Goal: Task Accomplishment & Management: Use online tool/utility

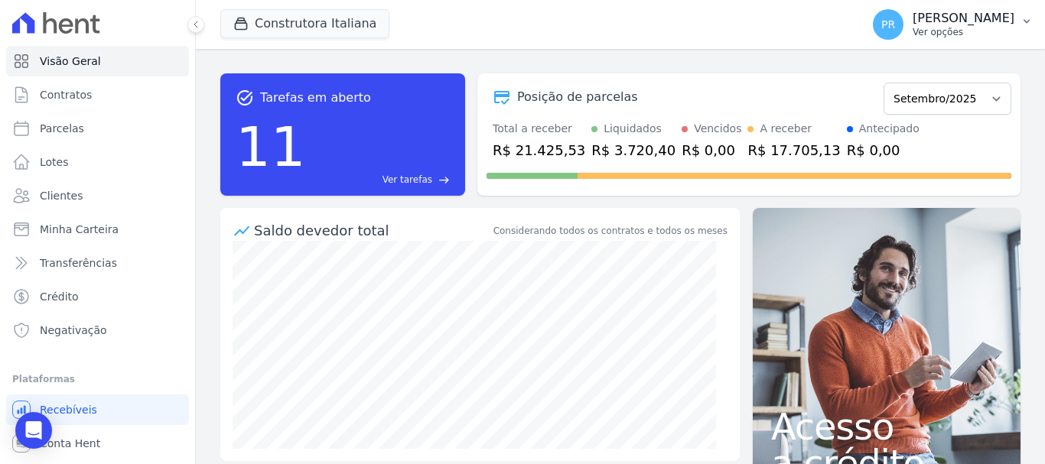
click at [943, 8] on button "PR [PERSON_NAME] Ver opções" at bounding box center [953, 24] width 184 height 43
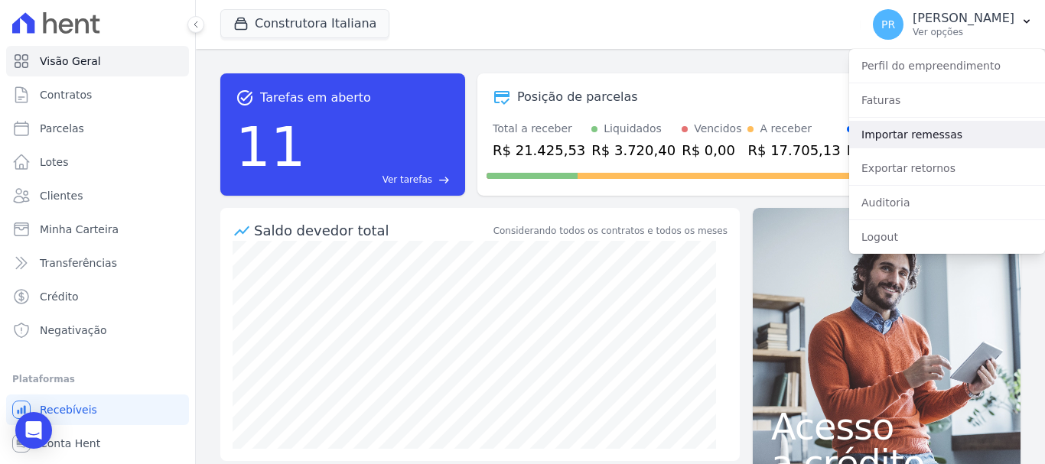
click at [926, 132] on link "Importar remessas" at bounding box center [947, 135] width 196 height 28
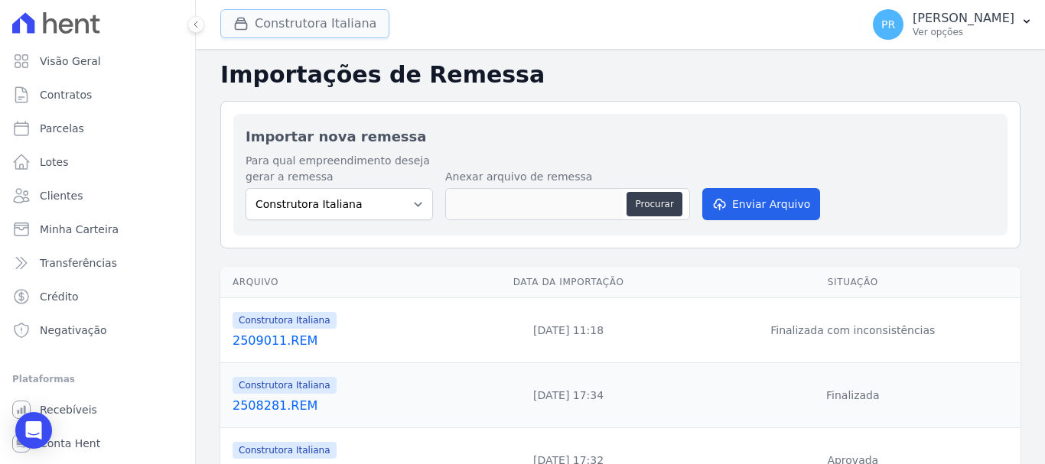
click at [319, 19] on button "Construtora Italiana" at bounding box center [304, 23] width 169 height 29
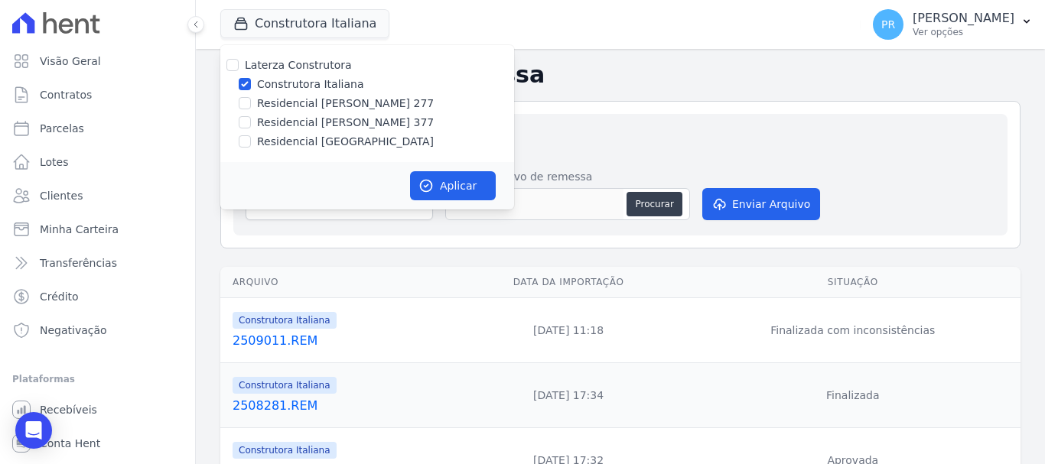
click at [565, 122] on div "Importar nova remessa Para qual empreendimento deseja gerar a remessa Construto…" at bounding box center [620, 175] width 774 height 122
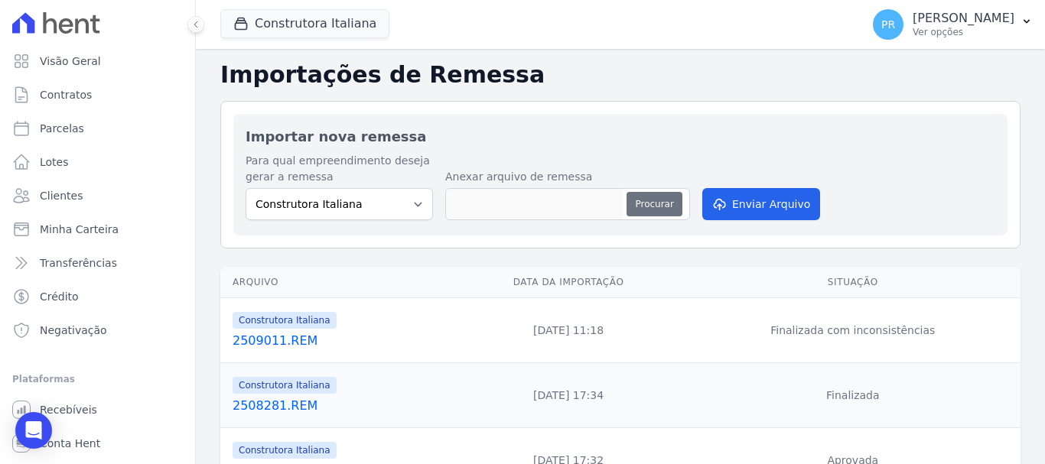
click at [643, 196] on button "Procurar" at bounding box center [654, 204] width 55 height 24
type input "2509021.REM"
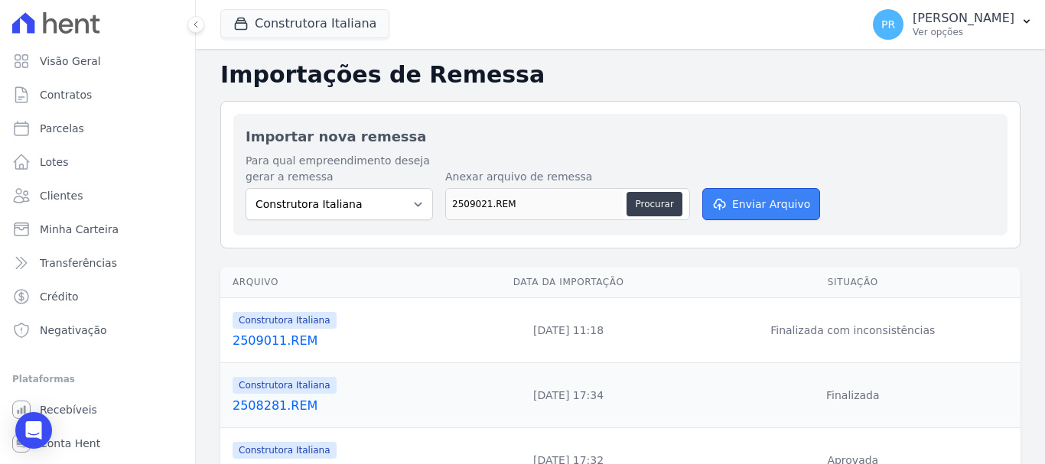
click at [793, 207] on button "Enviar Arquivo" at bounding box center [761, 204] width 118 height 32
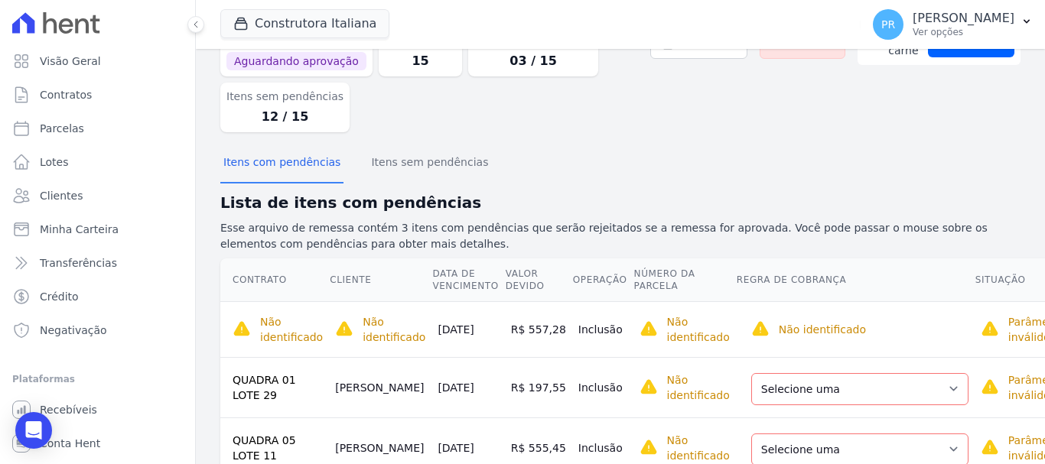
scroll to position [136, 0]
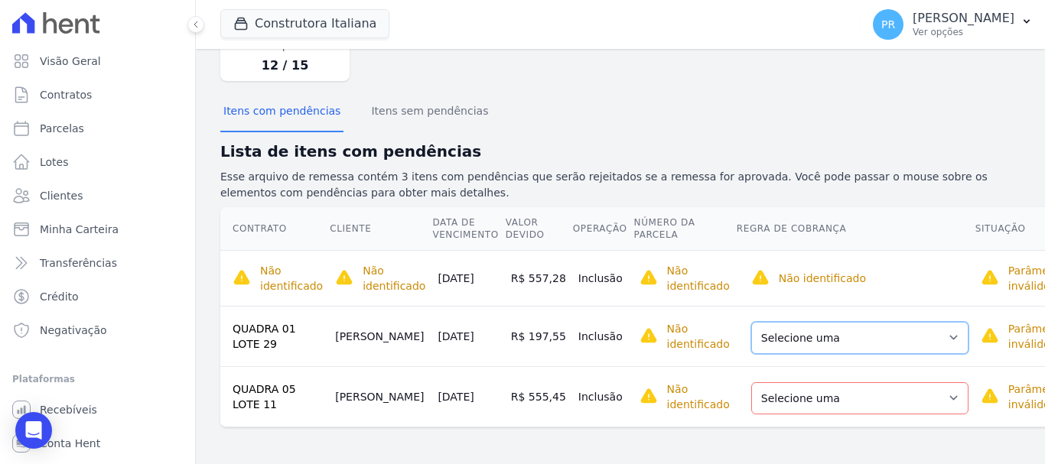
click at [891, 331] on select "Selecione uma Nova Parcela Avulsa Parcela Avulsa Existente Parcela Normal (10 X…" at bounding box center [859, 338] width 217 height 32
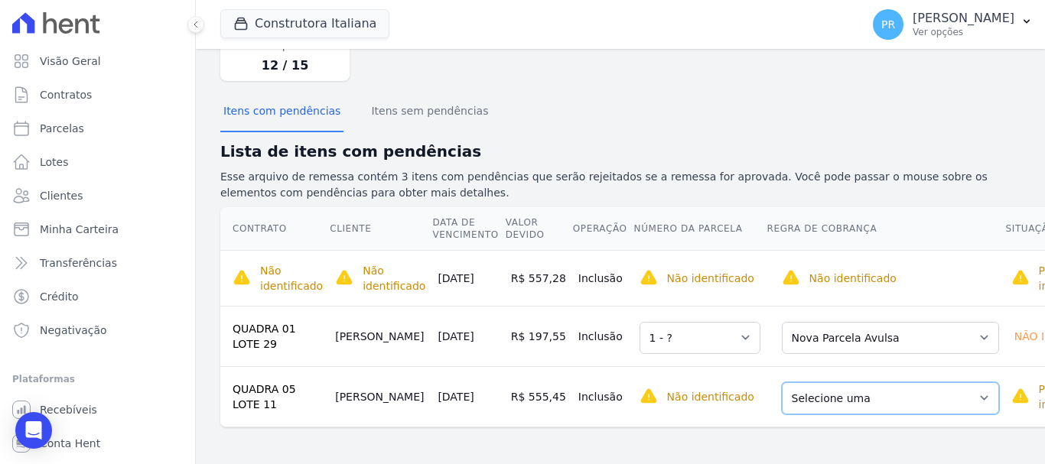
click at [881, 396] on select "Selecione uma Nova Parcela Avulsa Parcela Avulsa Existente Parcela Normal (16 X…" at bounding box center [890, 399] width 217 height 32
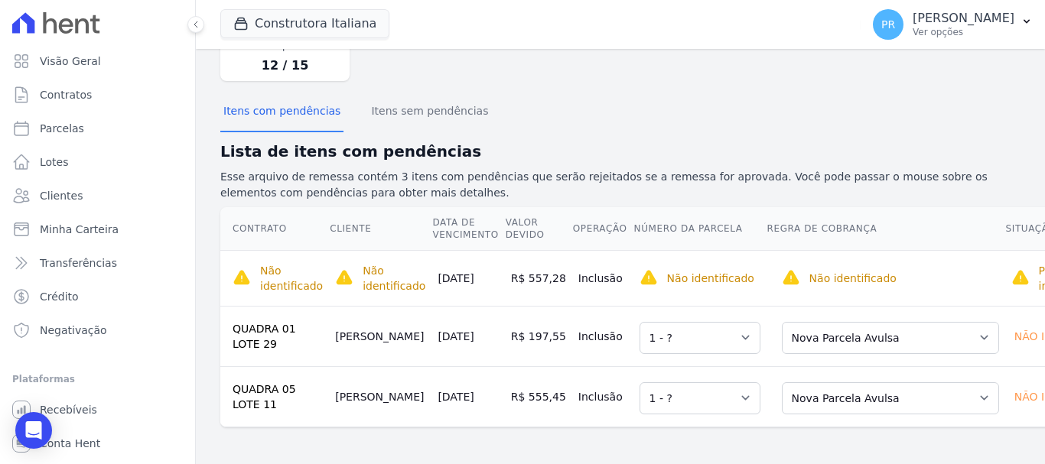
scroll to position [0, 0]
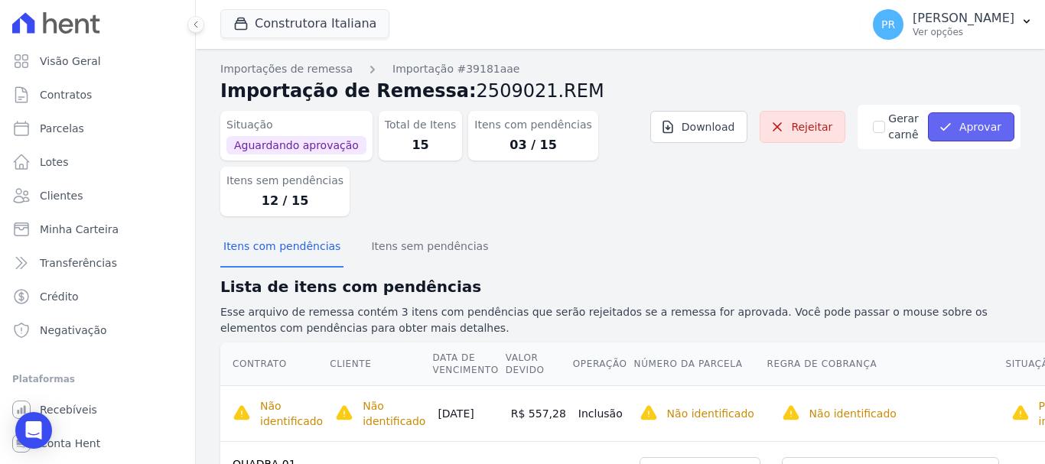
click at [959, 135] on button "Aprovar" at bounding box center [971, 126] width 86 height 29
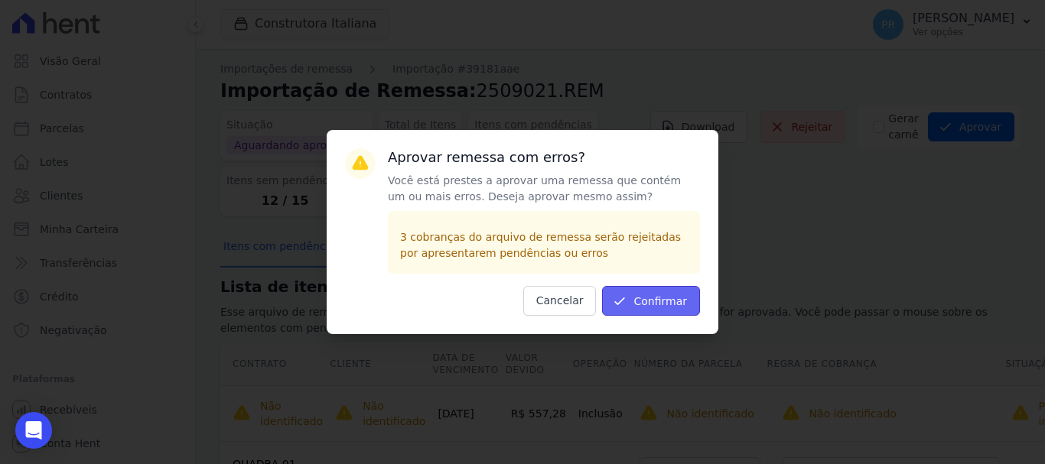
click at [678, 309] on button "Confirmar" at bounding box center [651, 301] width 98 height 30
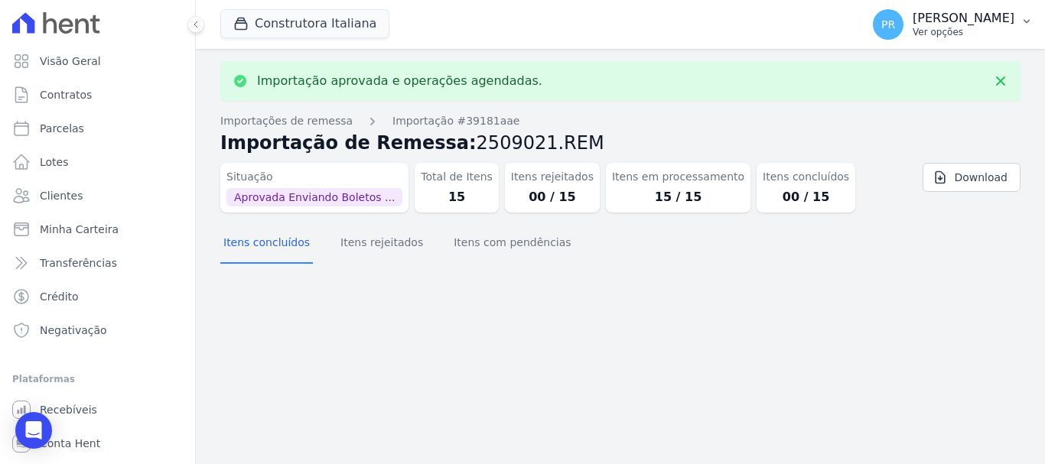
click at [946, 15] on p "[PERSON_NAME]" at bounding box center [964, 18] width 102 height 15
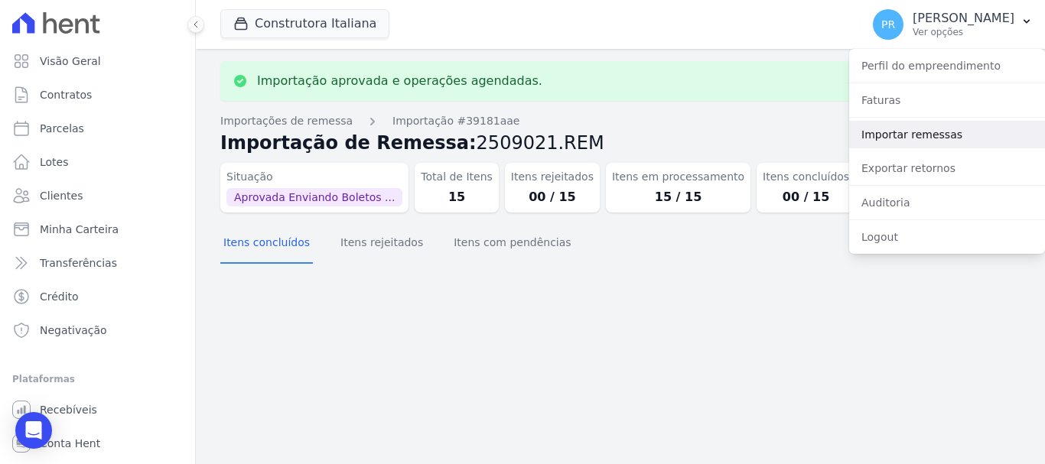
click at [924, 134] on link "Importar remessas" at bounding box center [947, 135] width 196 height 28
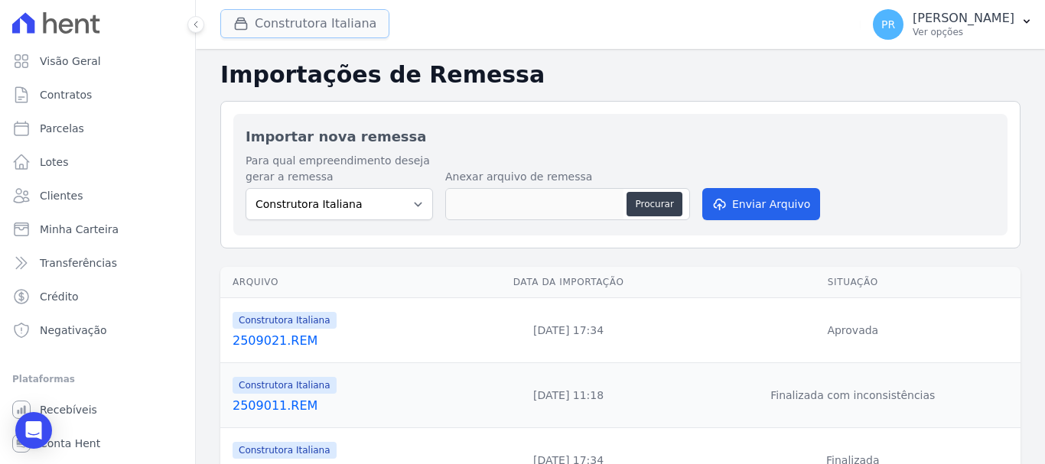
click at [344, 28] on button "Construtora Italiana" at bounding box center [304, 23] width 169 height 29
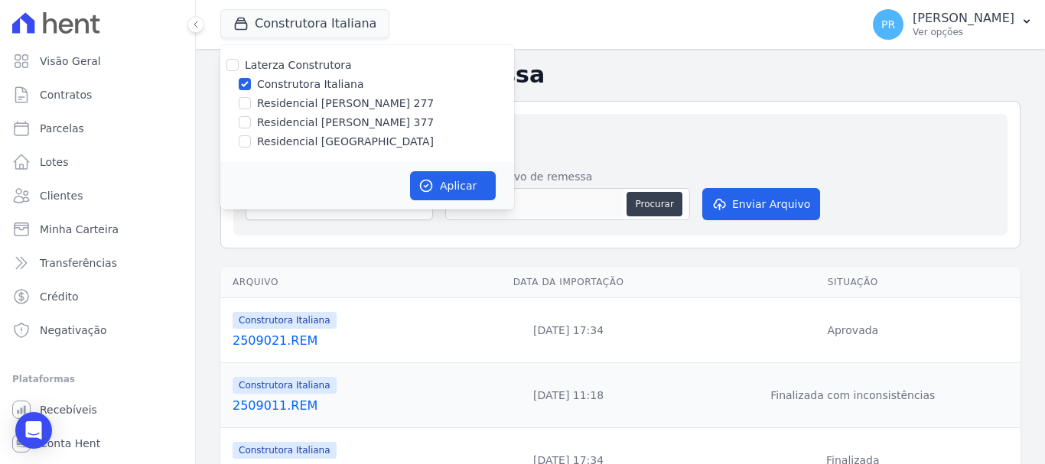
click at [308, 83] on label "Construtora Italiana" at bounding box center [310, 85] width 106 height 16
click at [251, 83] on input "Construtora Italiana" at bounding box center [245, 84] width 12 height 12
checkbox input "false"
click at [314, 107] on label "Residencial [PERSON_NAME] 277" at bounding box center [345, 104] width 177 height 16
click at [251, 107] on input "Residencial [PERSON_NAME] 277" at bounding box center [245, 103] width 12 height 12
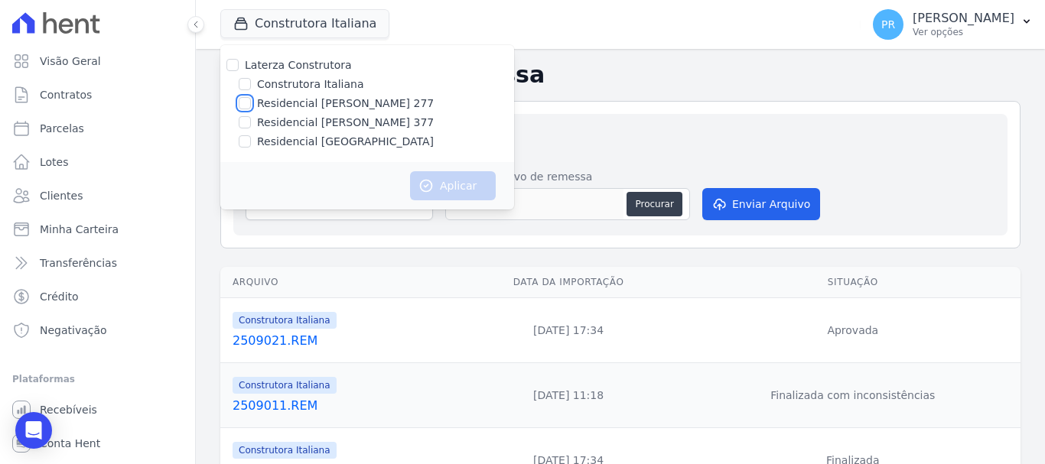
checkbox input "true"
click at [456, 187] on button "Aplicar" at bounding box center [453, 185] width 86 height 29
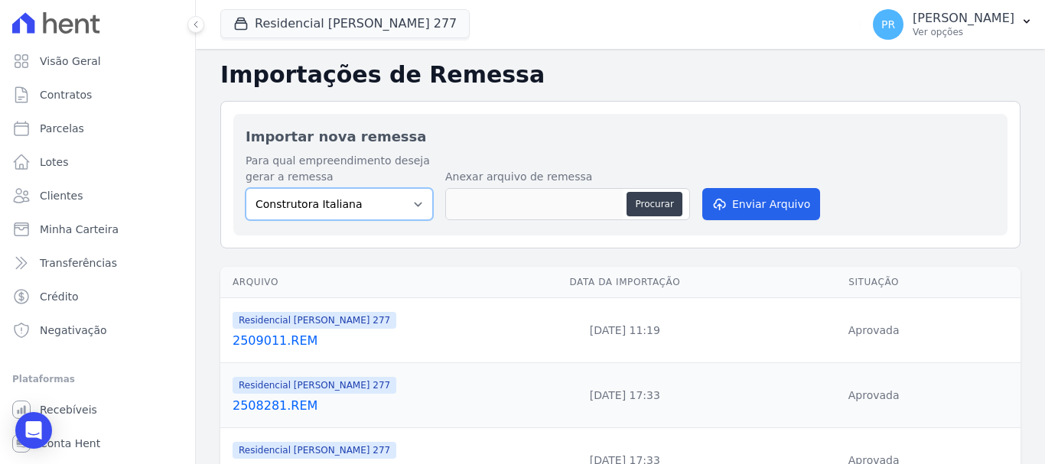
drag, startPoint x: 382, startPoint y: 197, endPoint x: 377, endPoint y: 220, distance: 22.7
click at [382, 197] on select "Construtora Italiana Residencial Maria da Glória 277 Residencial Maria da Glóri…" at bounding box center [339, 204] width 187 height 32
select select "7d698934-b935-4dc9-aa46-576f3138731b"
click at [246, 188] on select "Construtora Italiana Residencial Maria da Glória 277 Residencial Maria da Glóri…" at bounding box center [339, 204] width 187 height 32
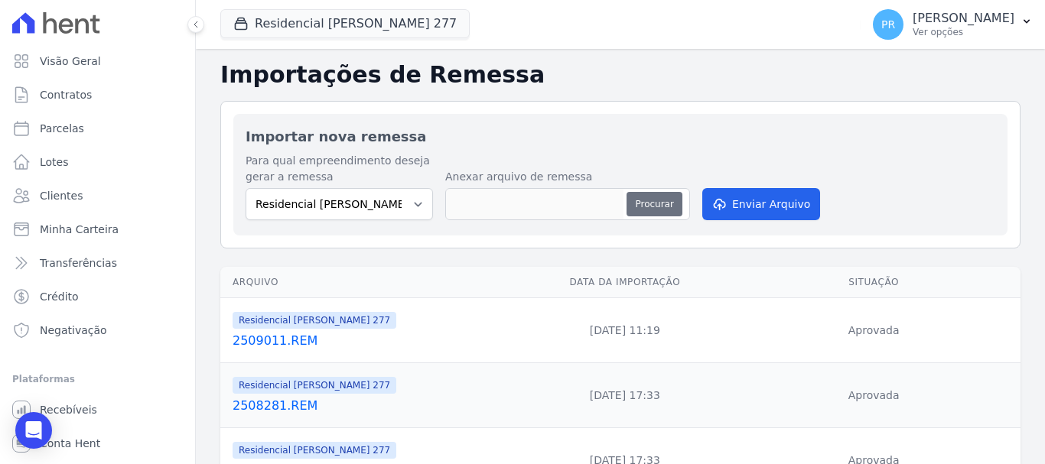
click at [662, 206] on button "Procurar" at bounding box center [654, 204] width 55 height 24
type input "2509021.REM"
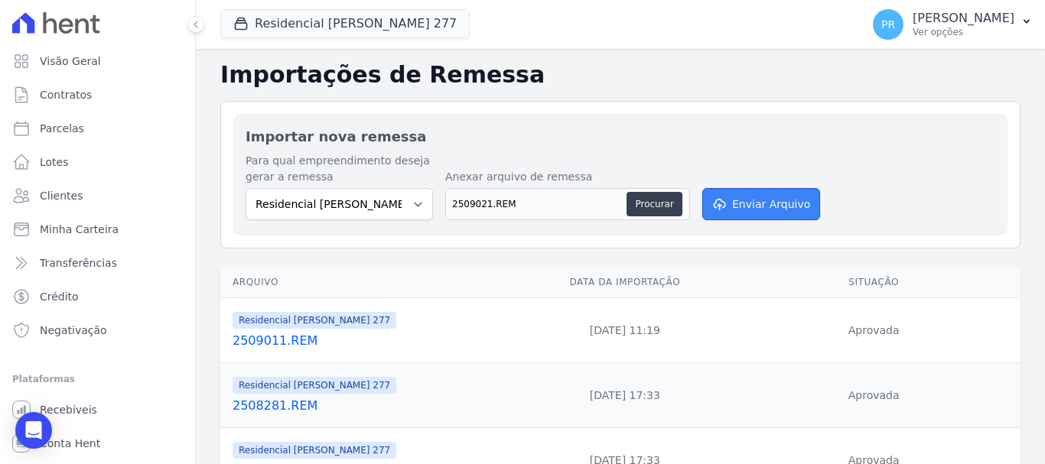
click at [756, 210] on button "Enviar Arquivo" at bounding box center [761, 204] width 118 height 32
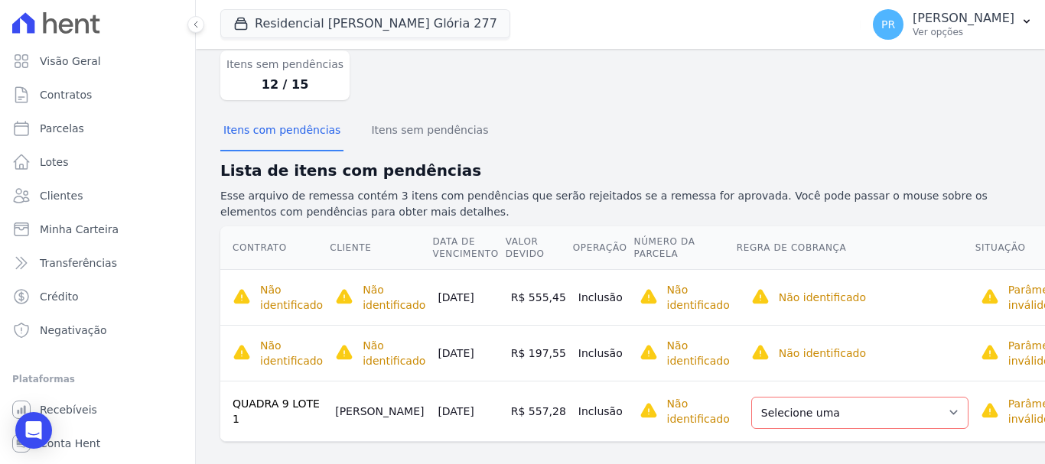
scroll to position [132, 0]
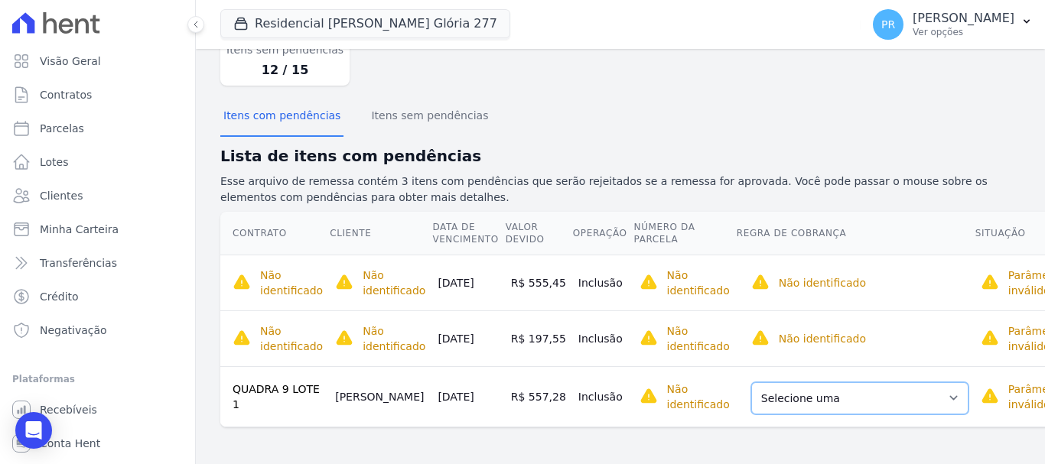
click at [900, 392] on select "Selecione uma Nova Parcela Avulsa Parcela Avulsa Existente Parcela Normal (19 X…" at bounding box center [859, 399] width 217 height 32
click at [859, 394] on select "Selecione uma Nova Parcela Avulsa Parcela Avulsa Existente Parcela Normal (19 X…" at bounding box center [859, 399] width 217 height 32
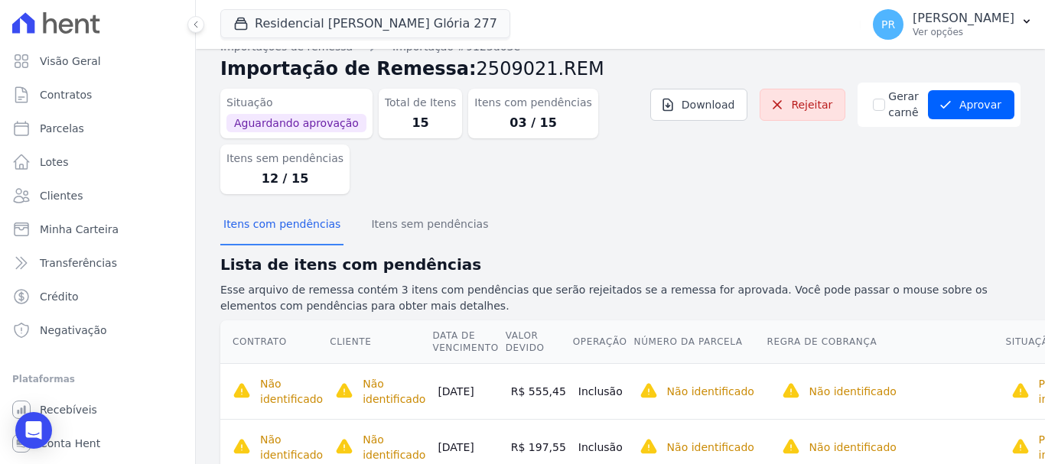
scroll to position [0, 0]
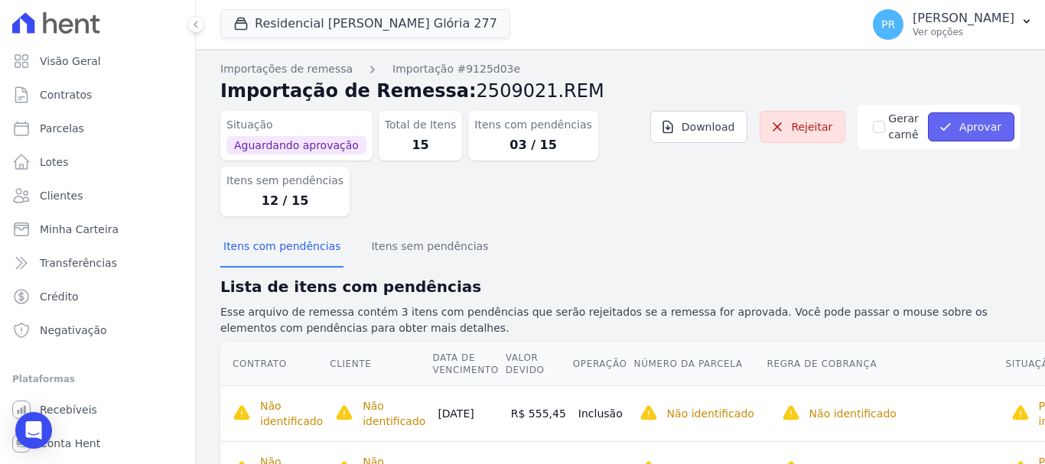
click at [964, 133] on button "Aprovar" at bounding box center [971, 126] width 86 height 29
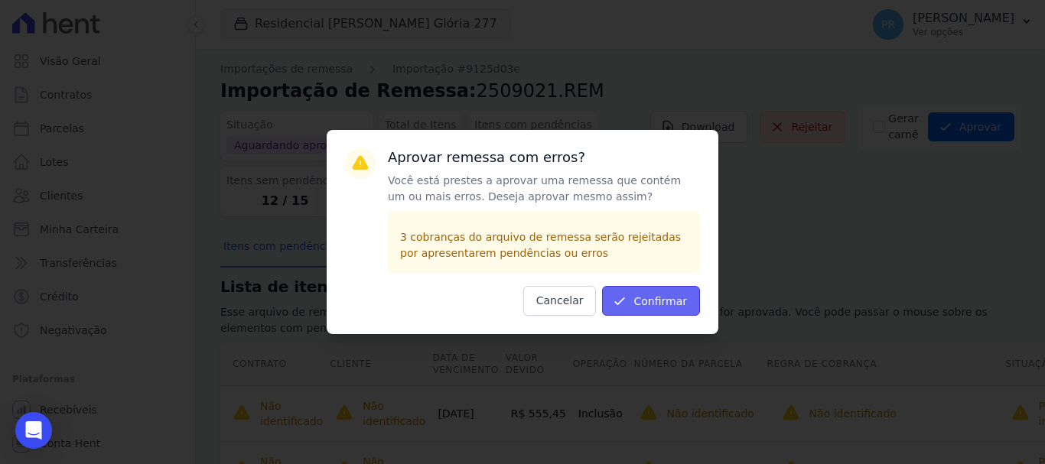
click at [641, 295] on button "Confirmar" at bounding box center [651, 301] width 98 height 30
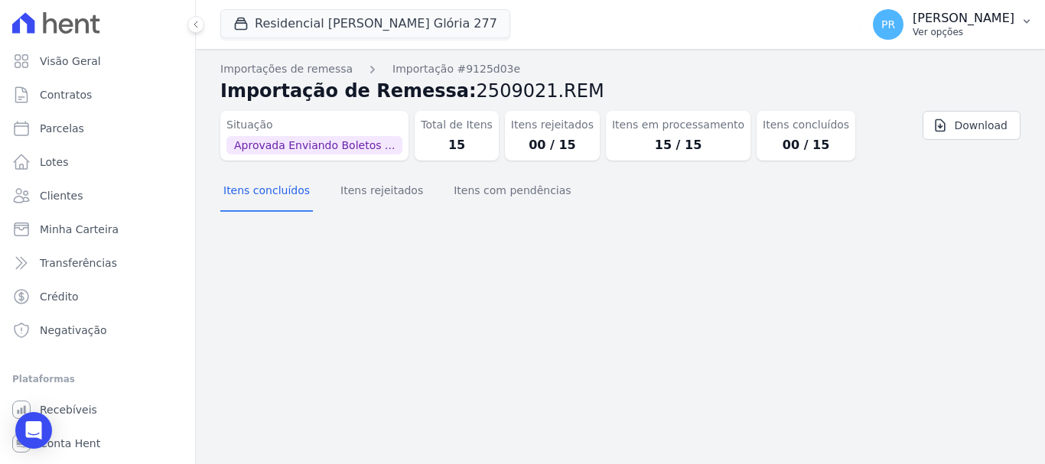
click at [967, 18] on p "[PERSON_NAME]" at bounding box center [964, 18] width 102 height 15
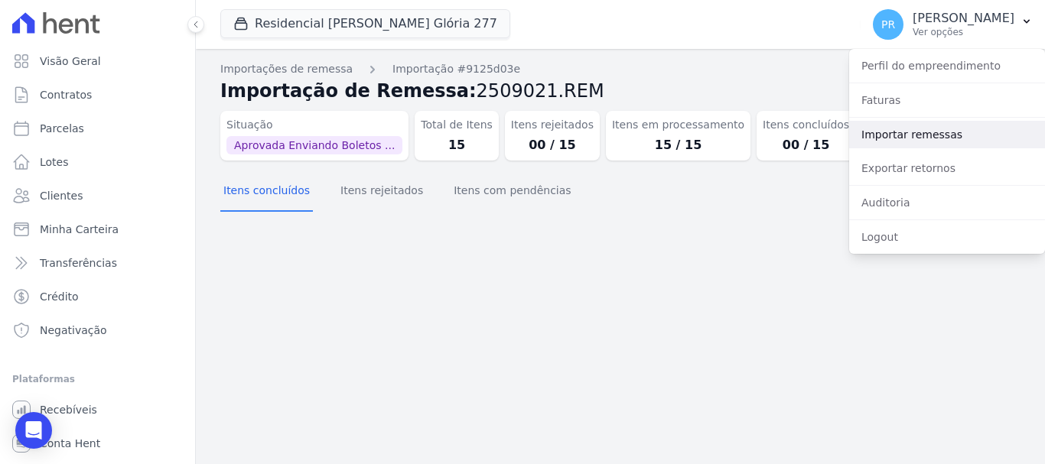
click at [928, 132] on link "Importar remessas" at bounding box center [947, 135] width 196 height 28
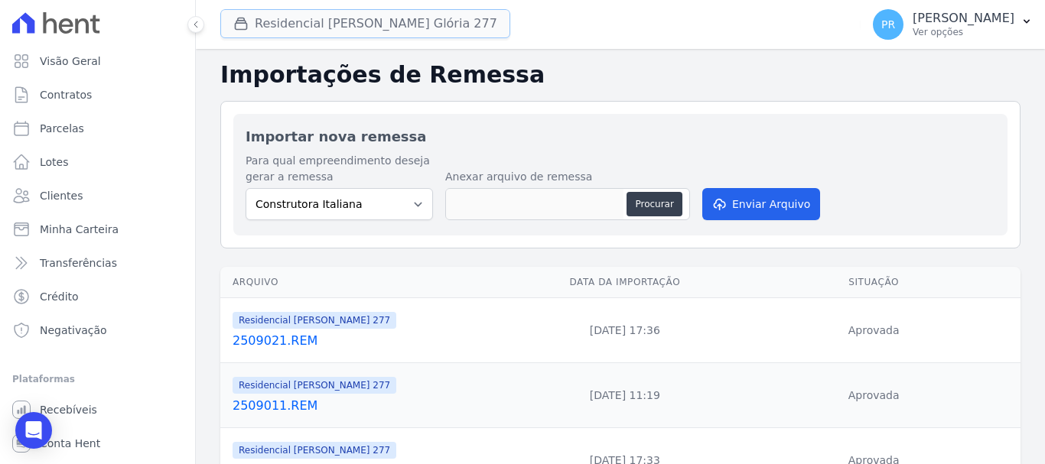
click at [396, 24] on button "Residencial [PERSON_NAME] 277" at bounding box center [365, 23] width 290 height 29
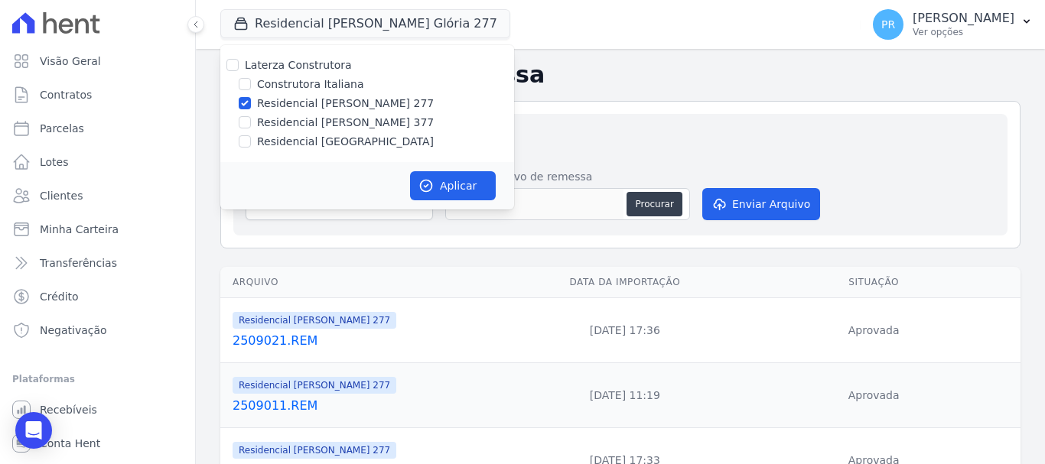
click at [360, 101] on label "Residencial [PERSON_NAME] 277" at bounding box center [345, 104] width 177 height 16
click at [251, 101] on input "Residencial [PERSON_NAME] 277" at bounding box center [245, 103] width 12 height 12
checkbox input "false"
click at [363, 121] on label "Residencial [PERSON_NAME] 377" at bounding box center [345, 123] width 177 height 16
click at [251, 121] on input "Residencial [PERSON_NAME] 377" at bounding box center [245, 122] width 12 height 12
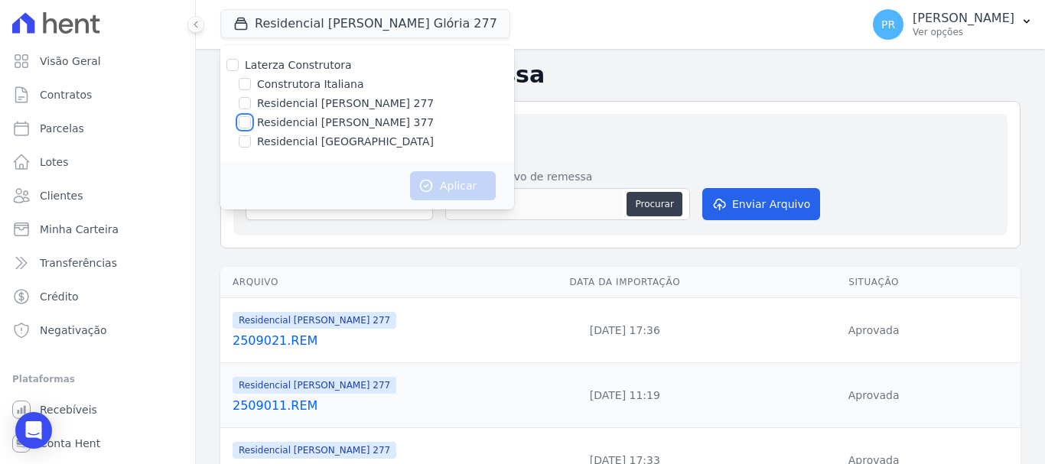
checkbox input "true"
click at [435, 198] on button "Aplicar" at bounding box center [453, 185] width 86 height 29
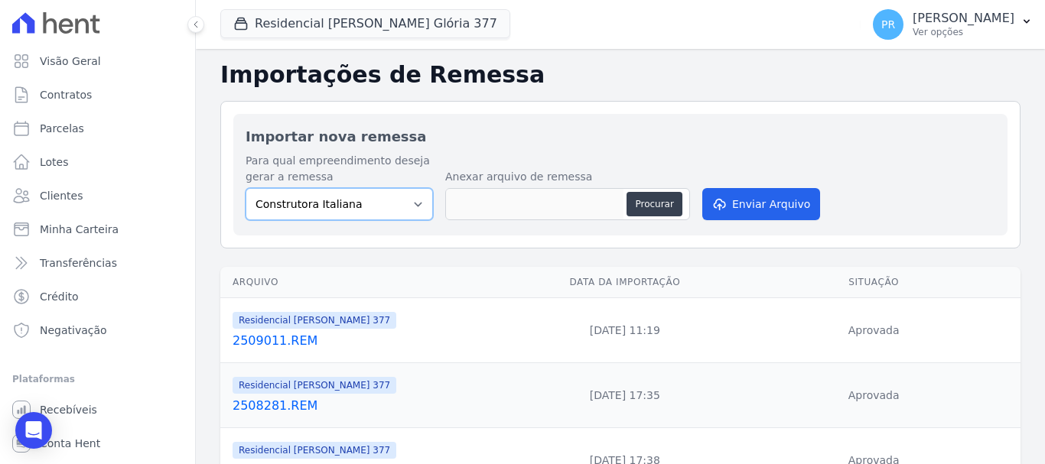
click at [368, 207] on select "Construtora Italiana Residencial Maria da Glória 277 Residencial Maria da Glóri…" at bounding box center [339, 204] width 187 height 32
select select "0cd9190e-dfd9-46e5-afc8-7298ef4c0c2b"
click at [246, 188] on select "Construtora Italiana Residencial Maria da Glória 277 Residencial Maria da Glóri…" at bounding box center [339, 204] width 187 height 32
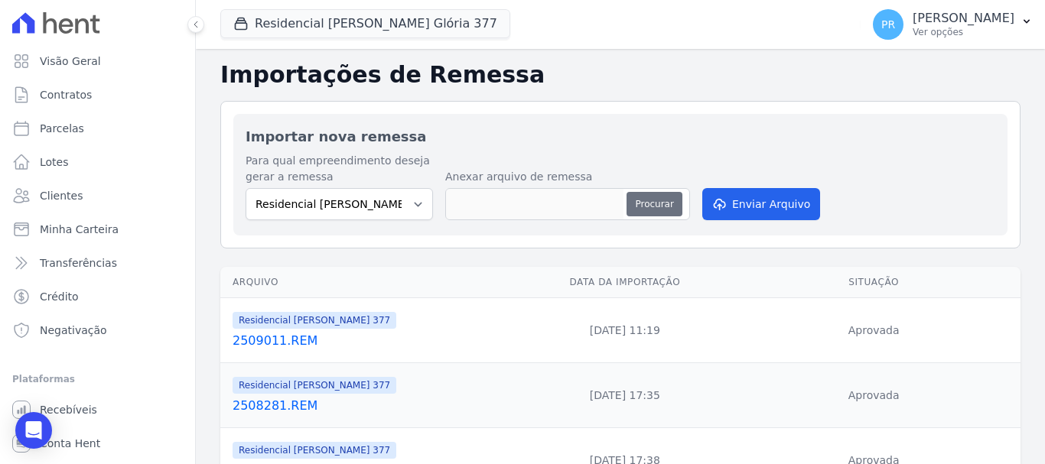
click at [669, 209] on button "Procurar" at bounding box center [654, 204] width 55 height 24
type input "2509021.REM"
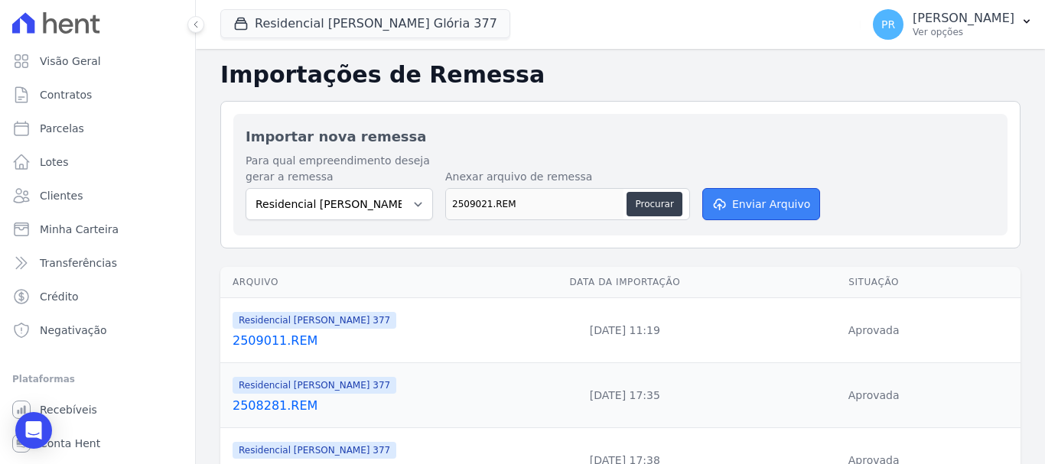
click at [749, 205] on button "Enviar Arquivo" at bounding box center [761, 204] width 118 height 32
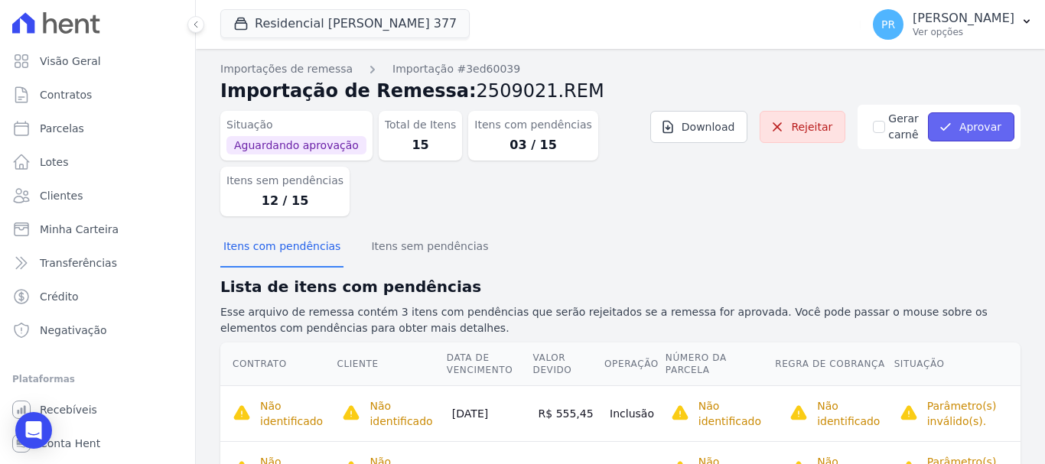
click at [958, 118] on button "Aprovar" at bounding box center [971, 126] width 86 height 29
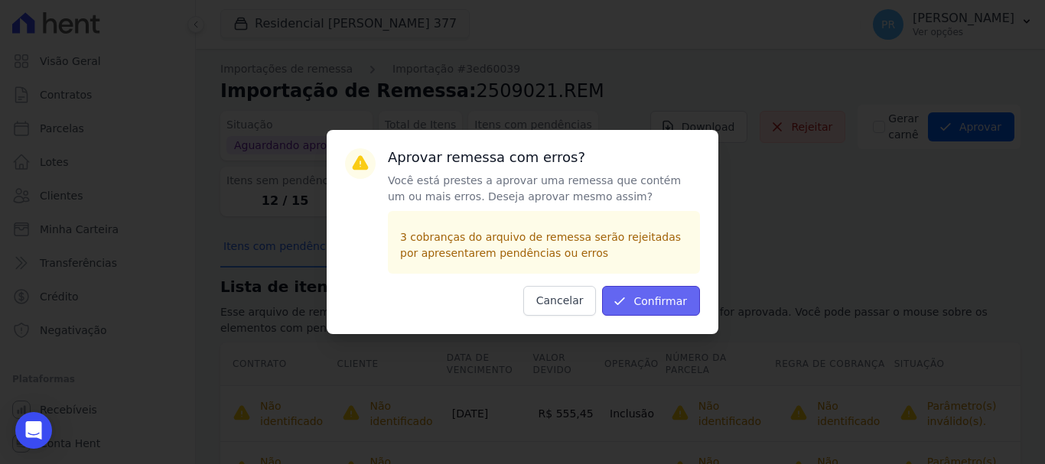
click at [651, 292] on button "Confirmar" at bounding box center [651, 301] width 98 height 30
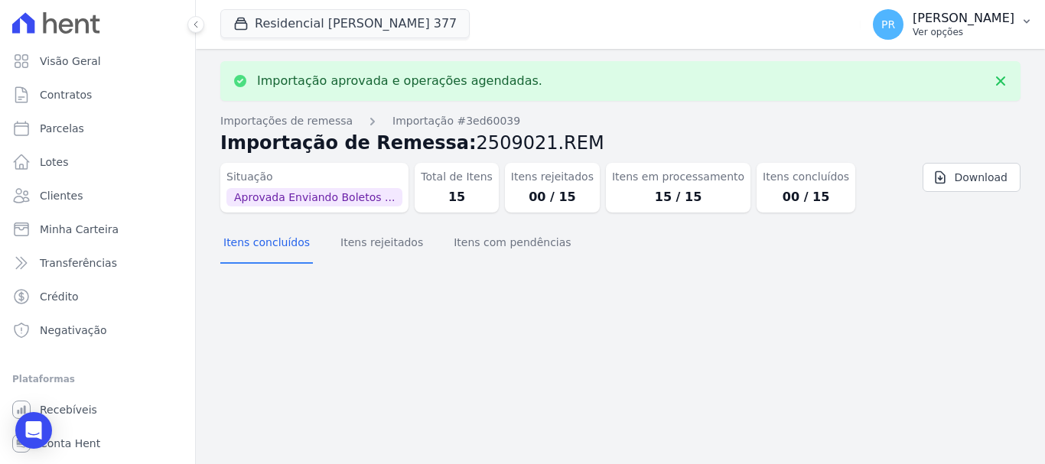
click at [904, 19] on span "PR" at bounding box center [888, 24] width 31 height 31
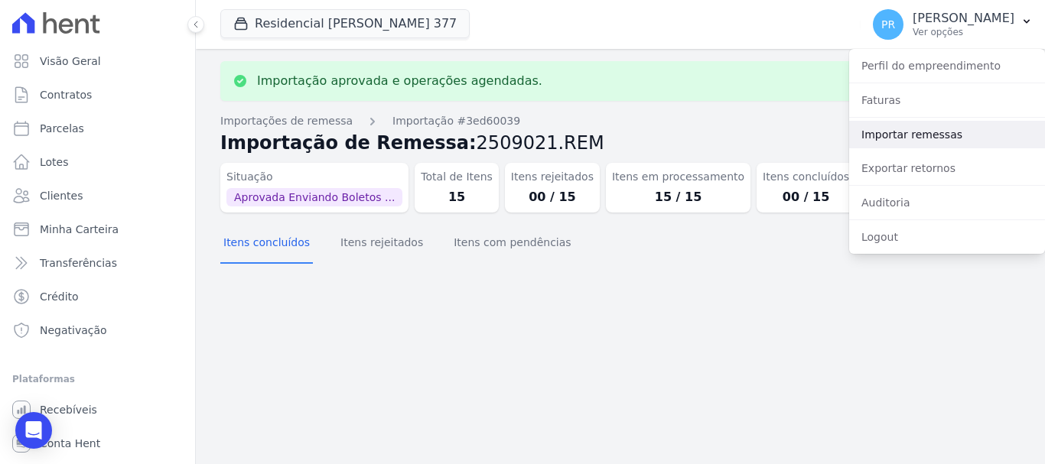
click at [911, 122] on link "Importar remessas" at bounding box center [947, 135] width 196 height 28
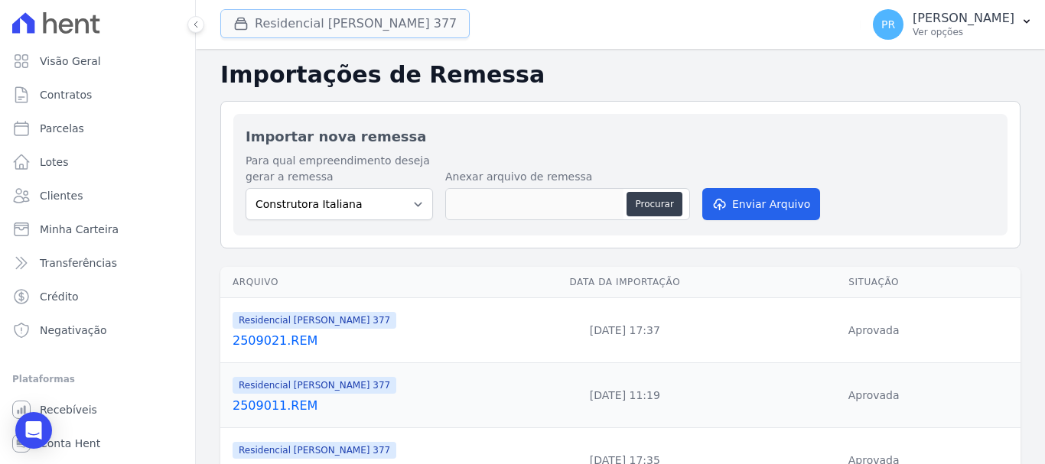
click at [389, 18] on button "Residencial Maria Da Glória 377" at bounding box center [344, 23] width 249 height 29
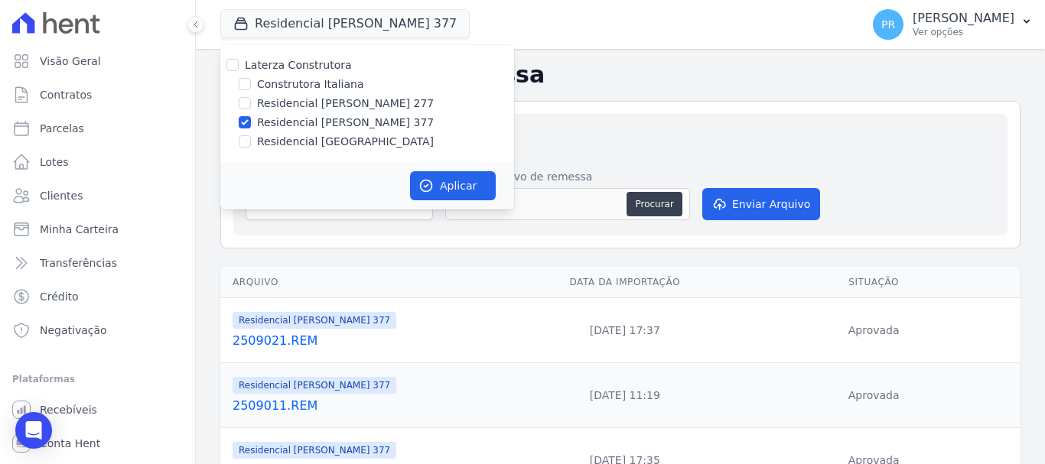
click at [295, 119] on label "Residencial [PERSON_NAME] 377" at bounding box center [345, 123] width 177 height 16
click at [251, 119] on input "Residencial [PERSON_NAME] 377" at bounding box center [245, 122] width 12 height 12
checkbox input "false"
click at [288, 145] on label "Residencial [GEOGRAPHIC_DATA]" at bounding box center [345, 142] width 177 height 16
click at [251, 145] on input "Residencial [GEOGRAPHIC_DATA]" at bounding box center [245, 141] width 12 height 12
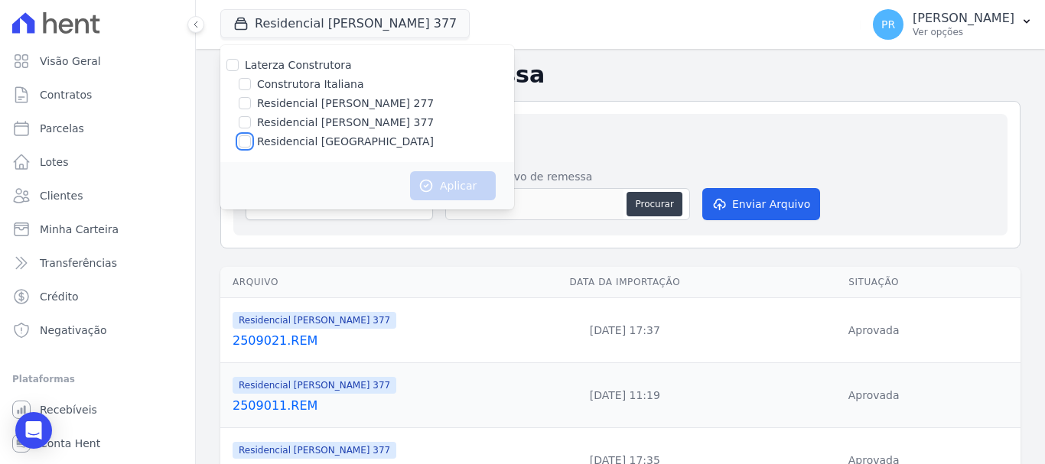
checkbox input "true"
click at [466, 187] on button "Aplicar" at bounding box center [453, 185] width 86 height 29
click at [349, 207] on select "Construtora Italiana Residencial Maria da Glória 277 Residencial Maria da Glóri…" at bounding box center [339, 204] width 187 height 32
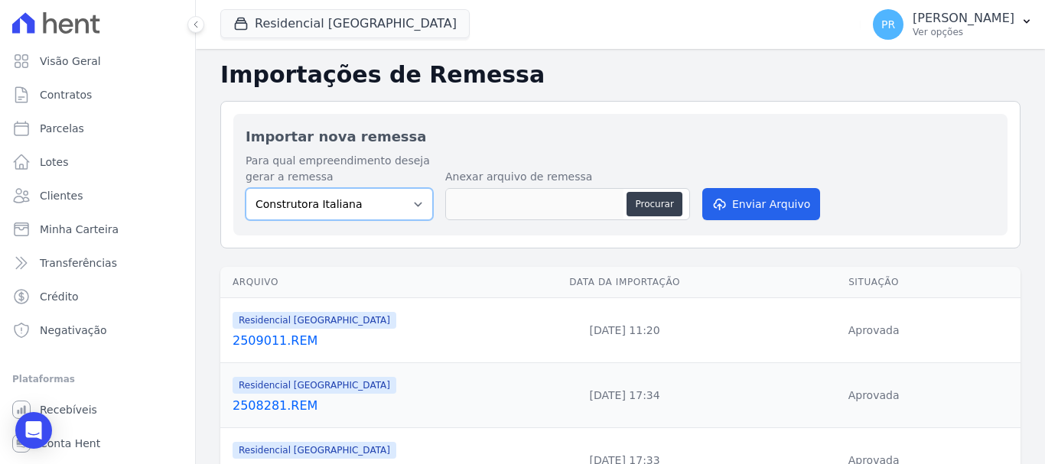
drag, startPoint x: 359, startPoint y: 191, endPoint x: 353, endPoint y: 217, distance: 26.7
click at [359, 192] on select "Construtora Italiana Residencial Maria da Glória 277 Residencial Maria da Glóri…" at bounding box center [339, 204] width 187 height 32
select select "6440c0a1-232b-4aa1-adfe-88cb95fffe46"
click at [246, 188] on select "Construtora Italiana Residencial Maria da Glória 277 Residencial Maria da Glóri…" at bounding box center [339, 204] width 187 height 32
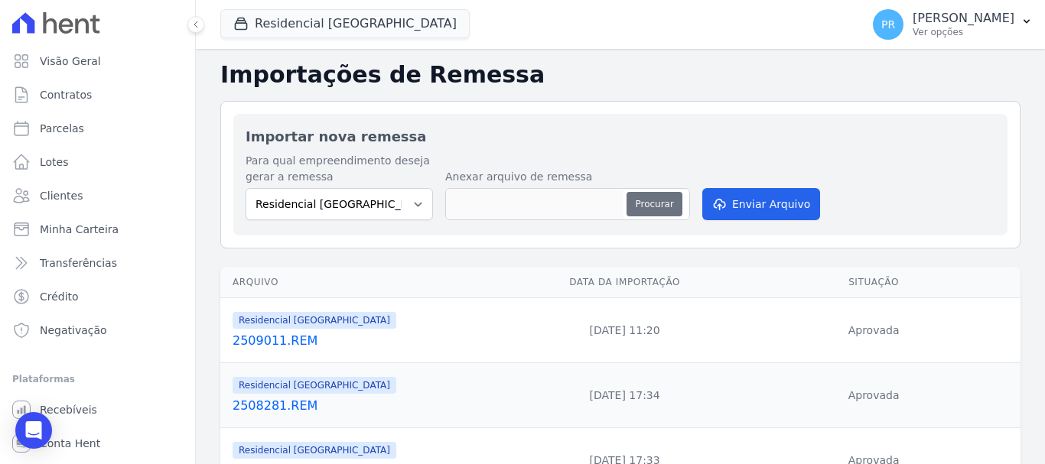
click at [666, 198] on button "Procurar" at bounding box center [654, 204] width 55 height 24
type input "2509021.REM"
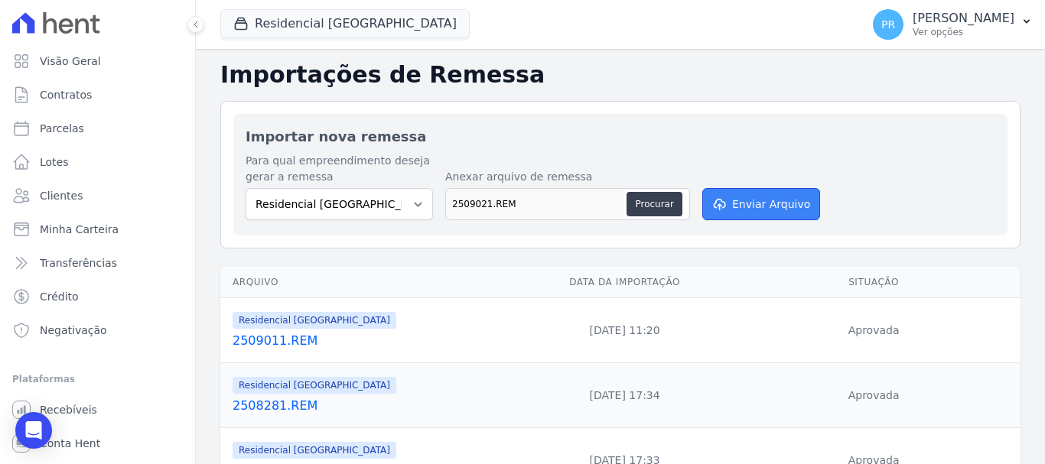
click at [760, 198] on button "Enviar Arquivo" at bounding box center [761, 204] width 118 height 32
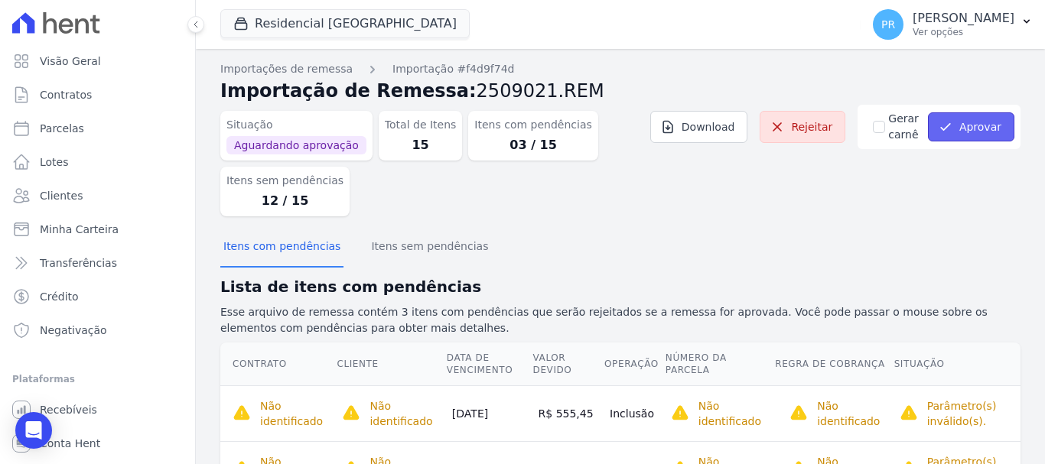
click at [971, 125] on button "Aprovar" at bounding box center [971, 126] width 86 height 29
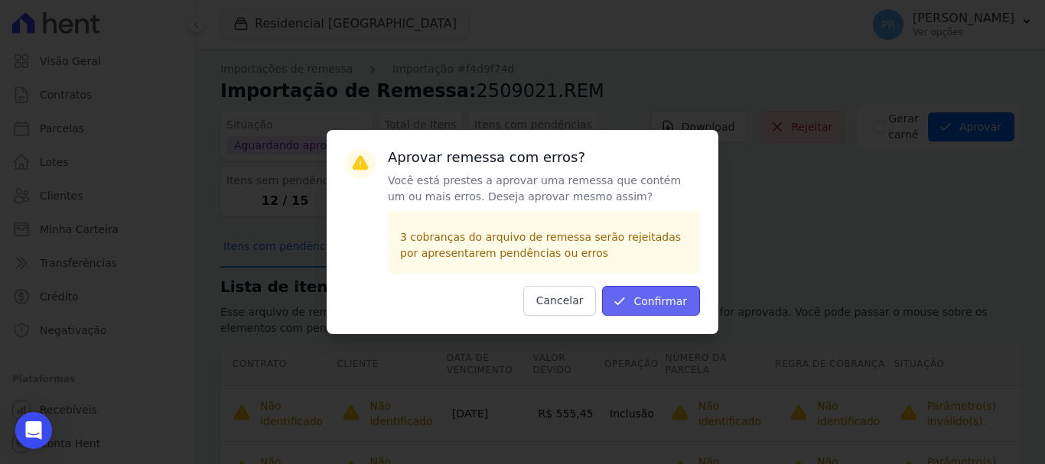
click at [672, 304] on button "Confirmar" at bounding box center [651, 301] width 98 height 30
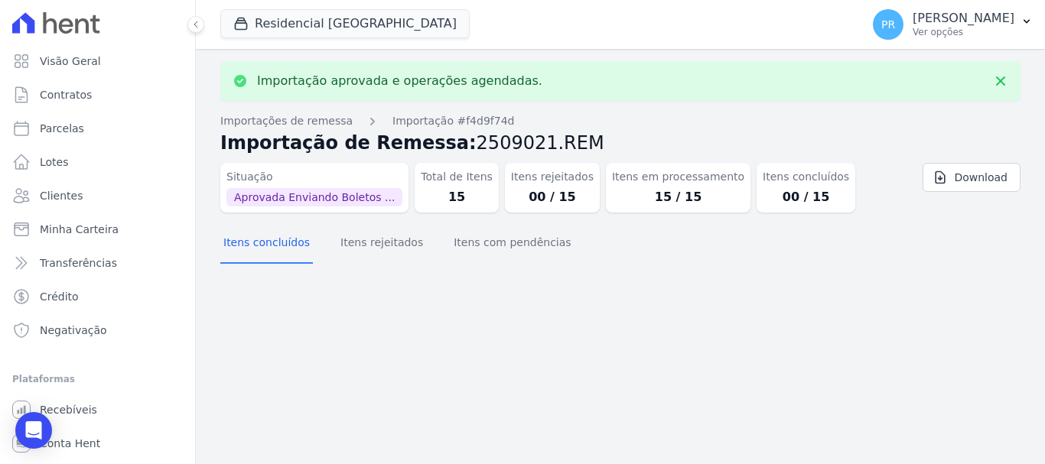
click at [961, 22] on p "[PERSON_NAME]" at bounding box center [964, 18] width 102 height 15
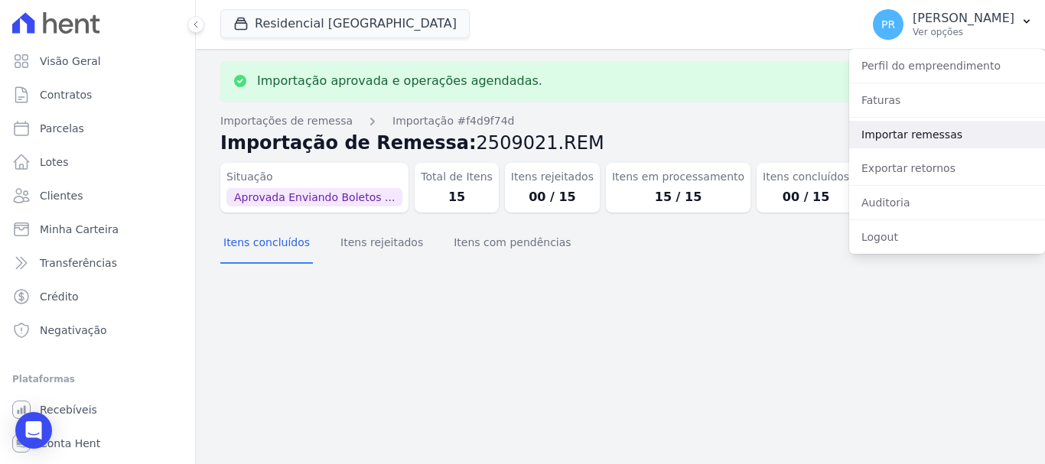
click at [914, 129] on link "Importar remessas" at bounding box center [947, 135] width 196 height 28
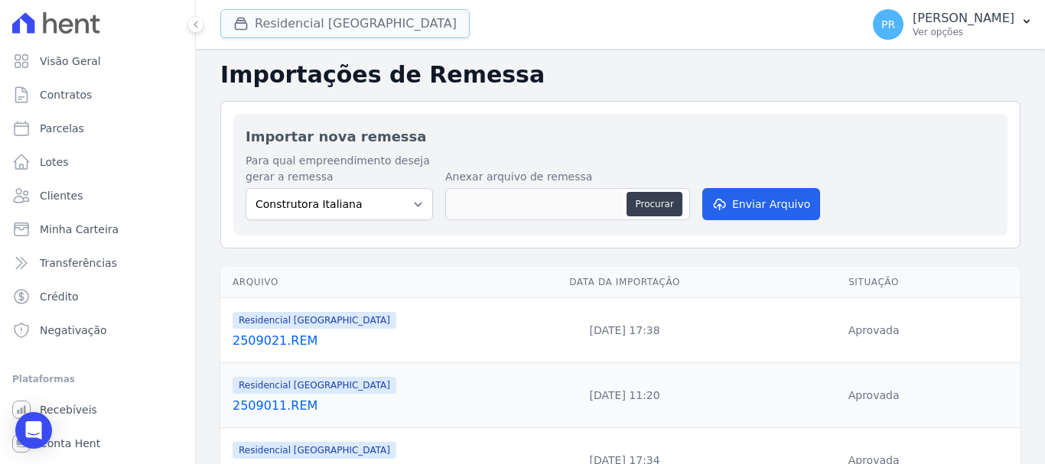
click at [368, 24] on button "Residencial [GEOGRAPHIC_DATA]" at bounding box center [344, 23] width 249 height 29
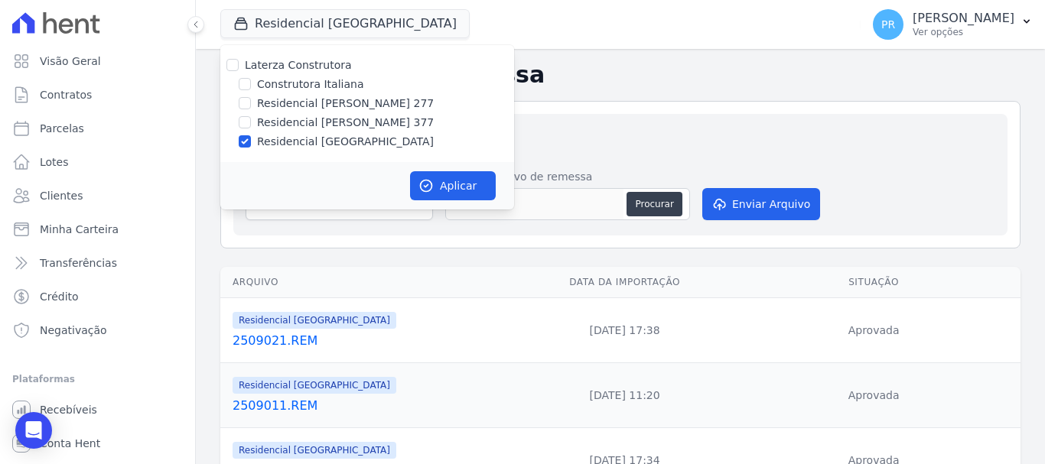
click at [333, 59] on label "Laterza Construtora" at bounding box center [298, 65] width 107 height 12
click at [239, 59] on input "Laterza Construtora" at bounding box center [232, 65] width 12 height 12
checkbox input "true"
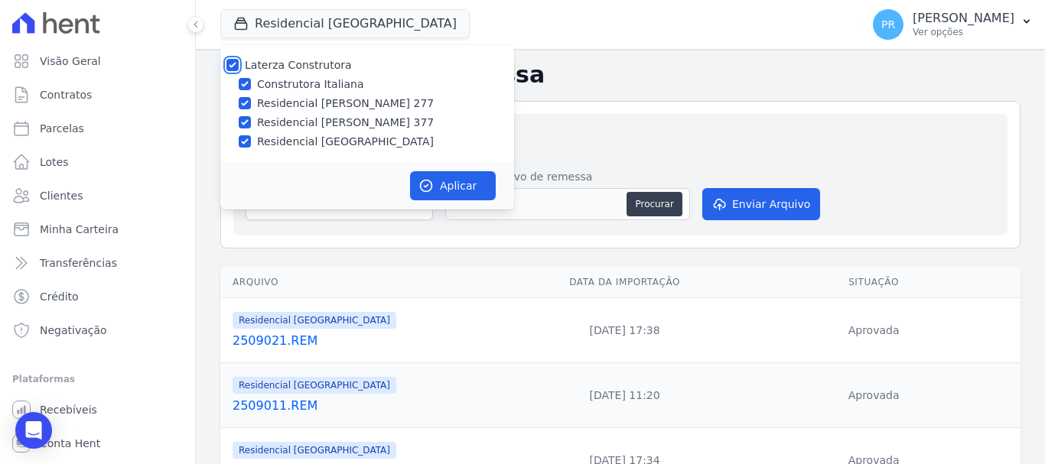
checkbox input "true"
click at [422, 176] on button "Aplicar" at bounding box center [453, 185] width 86 height 29
